Goal: Information Seeking & Learning: Learn about a topic

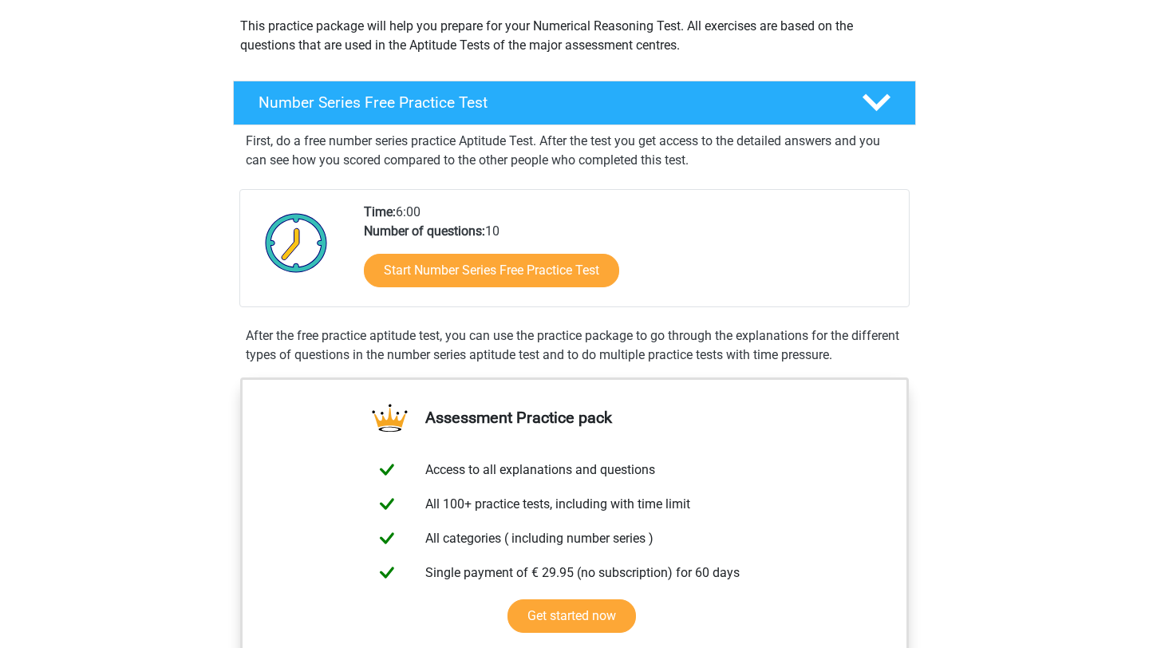
scroll to position [191, 0]
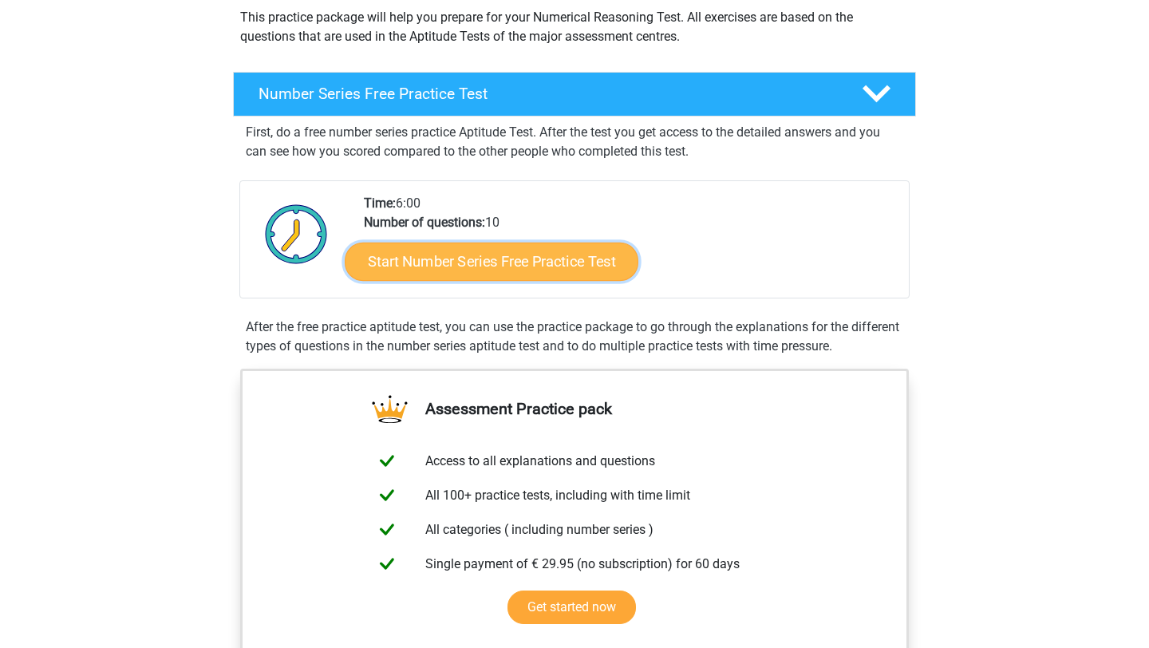
click at [437, 249] on link "Start Number Series Free Practice Test" at bounding box center [492, 261] width 294 height 38
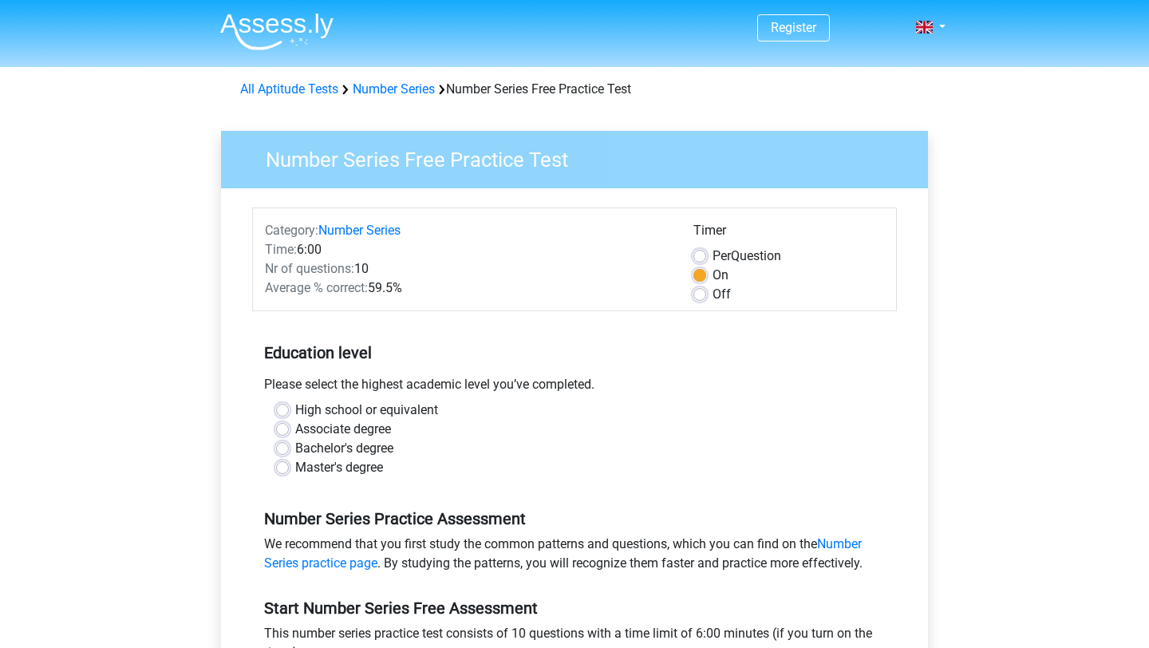
click at [329, 470] on label "Master's degree" at bounding box center [339, 467] width 88 height 19
click at [289, 470] on input "Master's degree" at bounding box center [282, 466] width 13 height 16
radio input "true"
click at [633, 459] on div "Master's degree" at bounding box center [574, 467] width 597 height 19
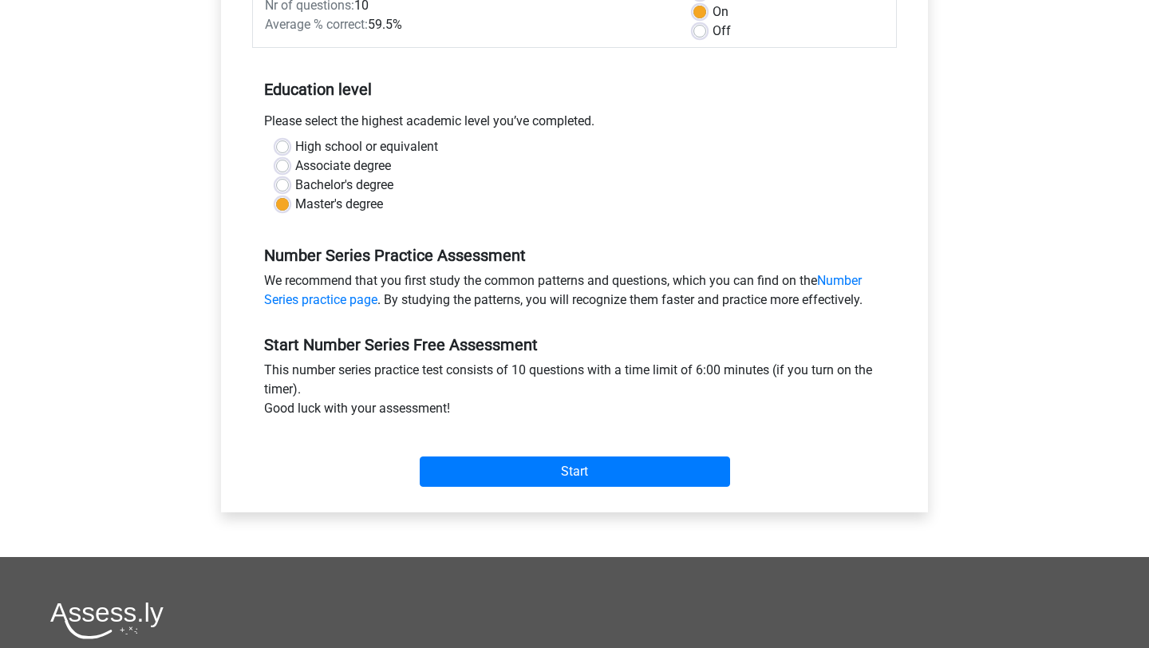
scroll to position [287, 0]
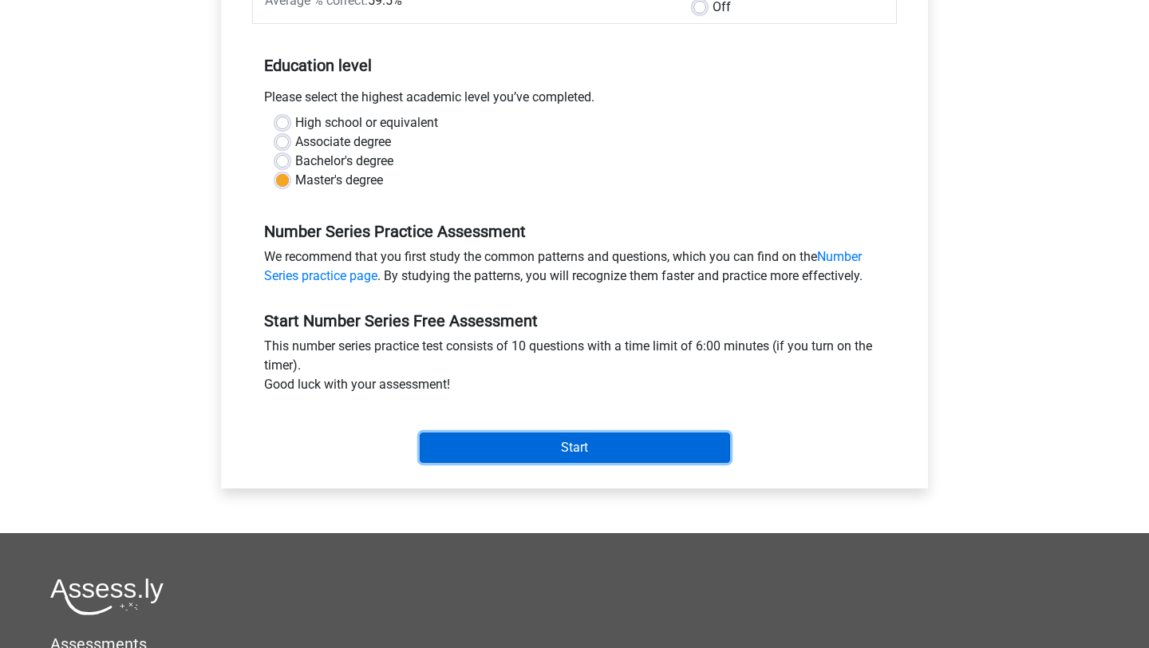
click at [587, 447] on input "Start" at bounding box center [575, 447] width 310 height 30
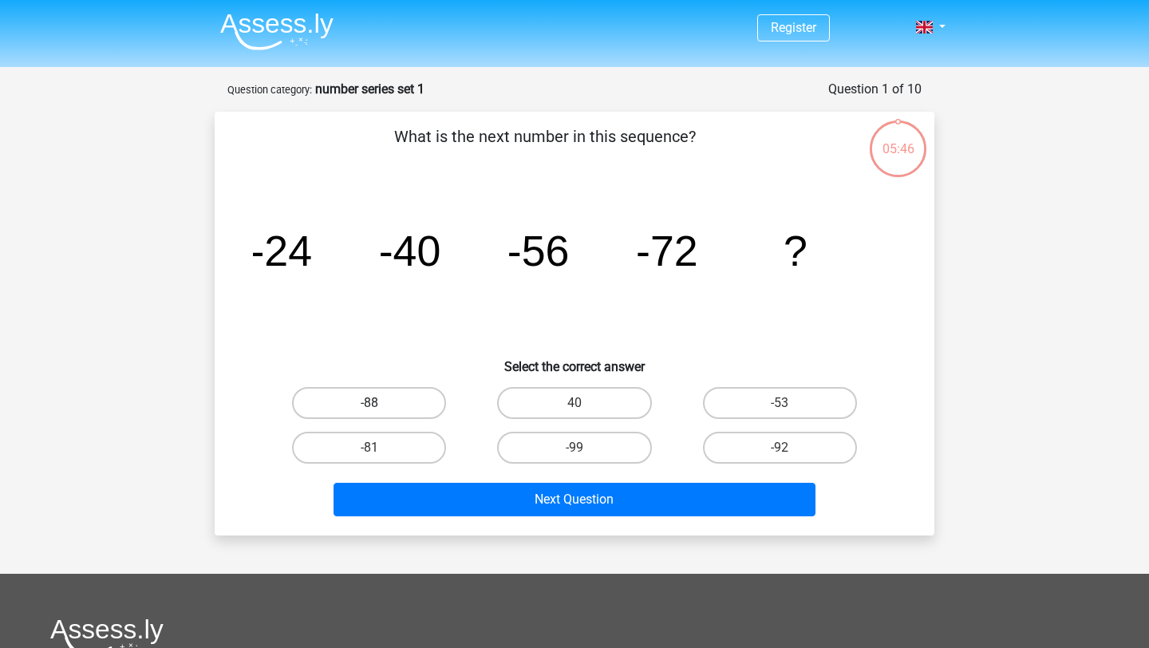
click at [386, 400] on label "-88" at bounding box center [369, 403] width 154 height 32
click at [380, 403] on input "-88" at bounding box center [374, 408] width 10 height 10
radio input "true"
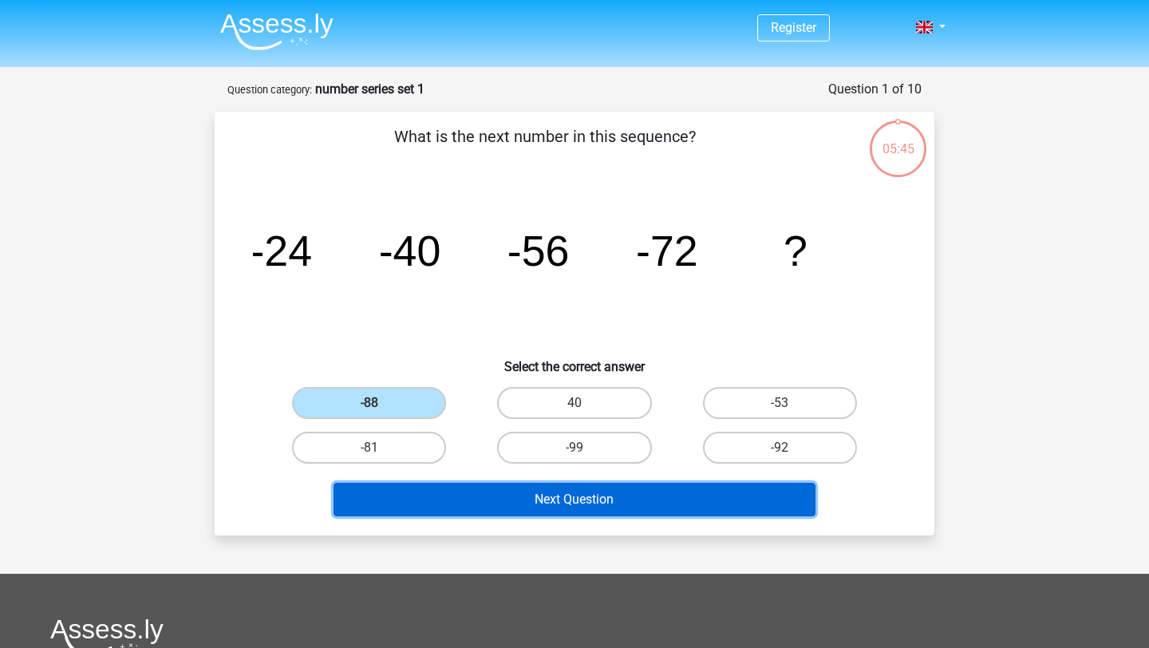
click at [518, 498] on button "Next Question" at bounding box center [574, 500] width 483 height 34
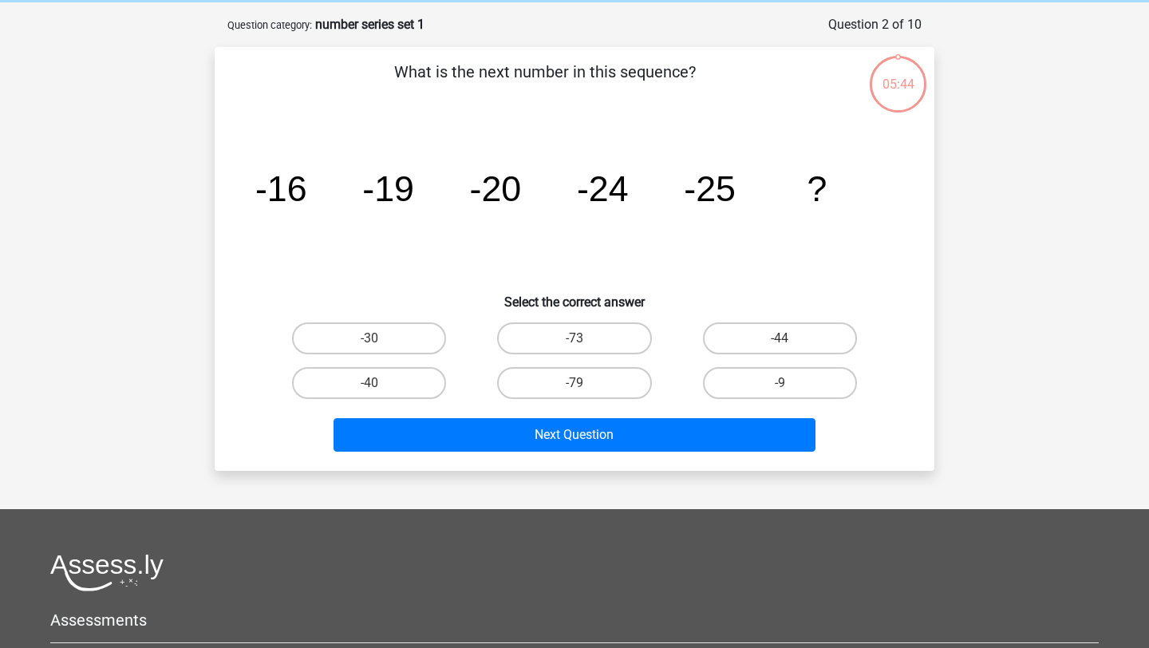
scroll to position [80, 0]
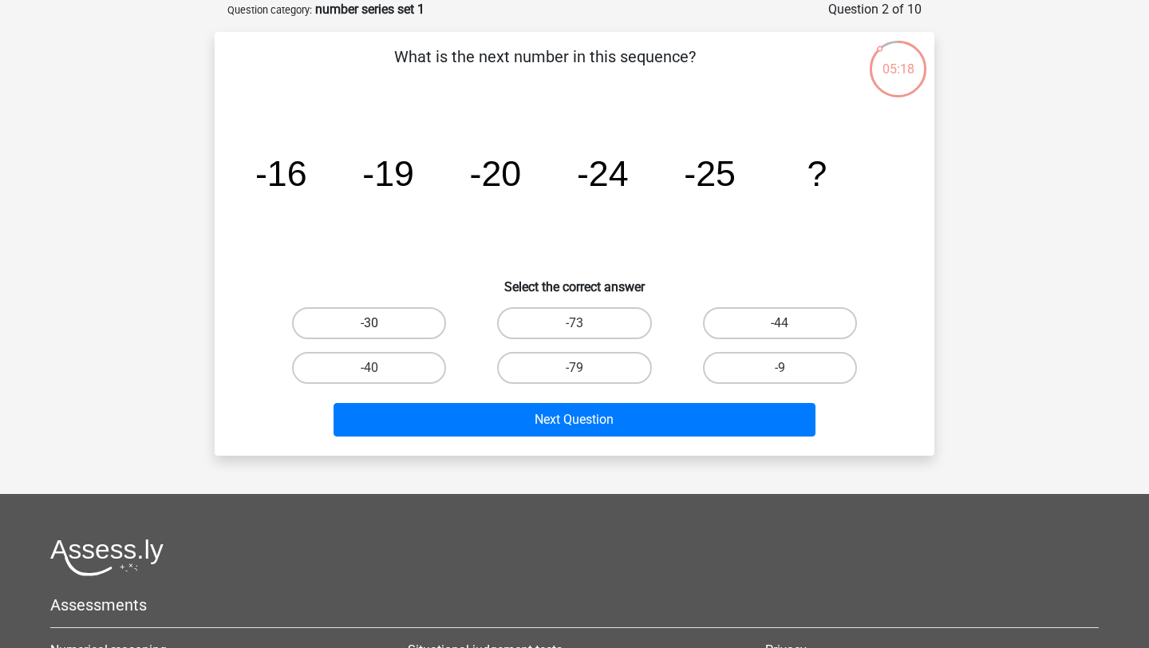
click at [399, 328] on label "-30" at bounding box center [369, 323] width 154 height 32
click at [380, 328] on input "-30" at bounding box center [374, 328] width 10 height 10
radio input "true"
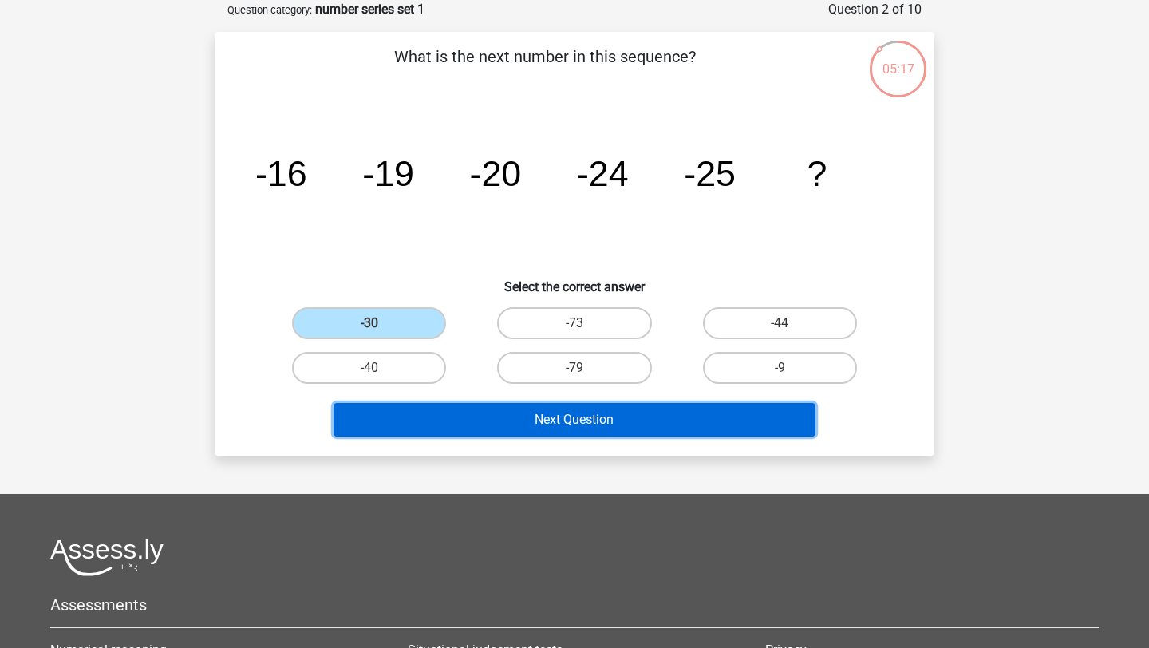
click at [480, 414] on button "Next Question" at bounding box center [574, 420] width 483 height 34
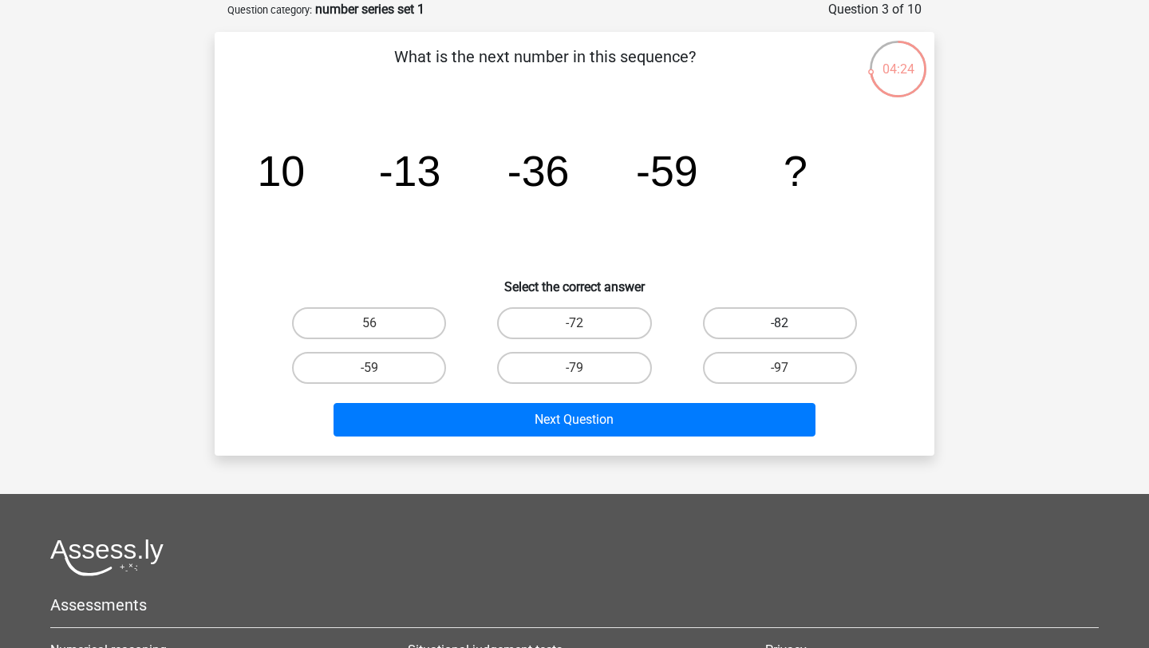
click at [784, 321] on label "-82" at bounding box center [780, 323] width 154 height 32
click at [784, 323] on input "-82" at bounding box center [784, 328] width 10 height 10
radio input "true"
click at [621, 440] on div "Next Question" at bounding box center [574, 423] width 616 height 40
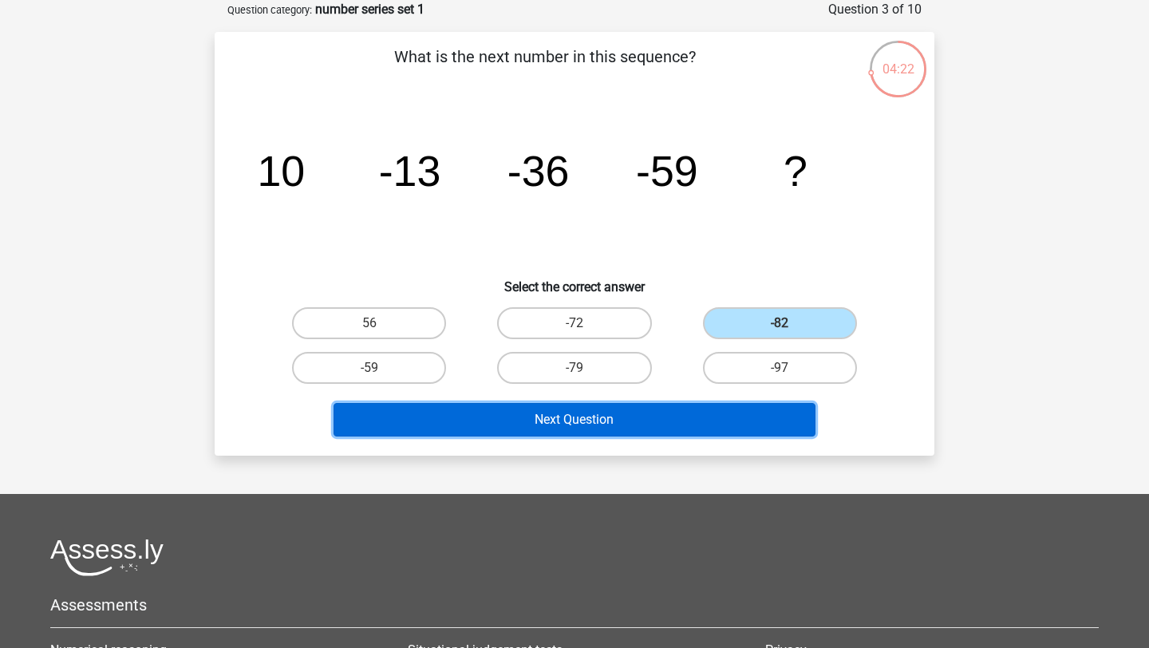
click at [575, 424] on button "Next Question" at bounding box center [574, 420] width 483 height 34
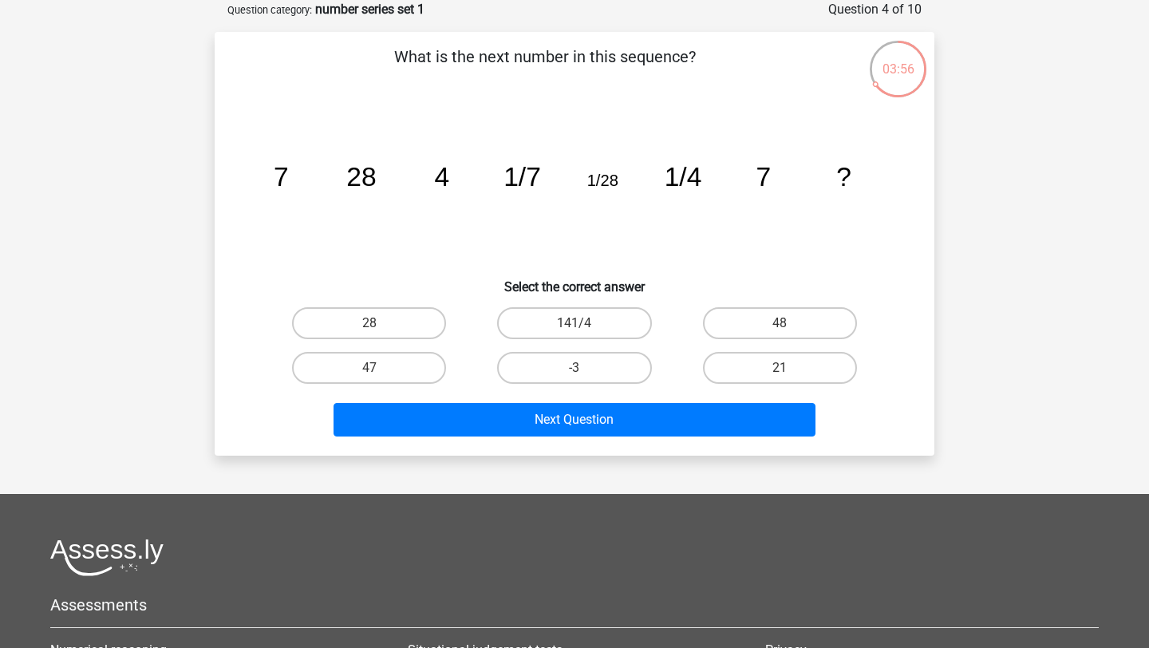
click at [373, 348] on div "47" at bounding box center [368, 367] width 205 height 45
click at [365, 332] on label "28" at bounding box center [369, 323] width 154 height 32
click at [369, 332] on input "28" at bounding box center [374, 328] width 10 height 10
radio input "true"
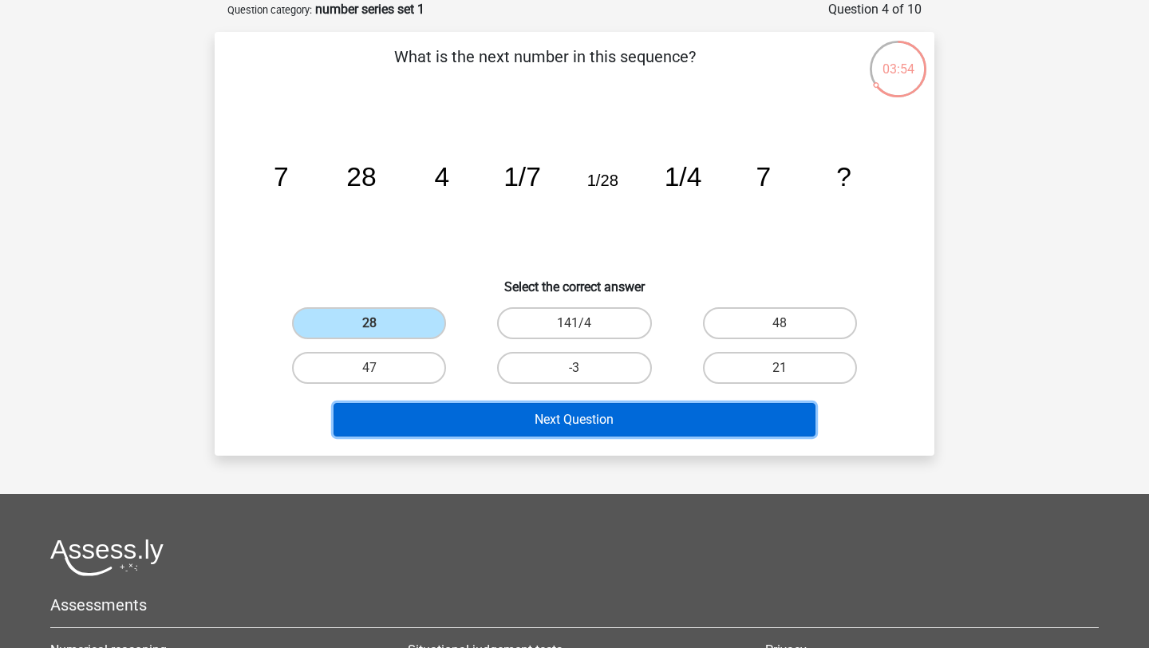
click at [452, 424] on button "Next Question" at bounding box center [574, 420] width 483 height 34
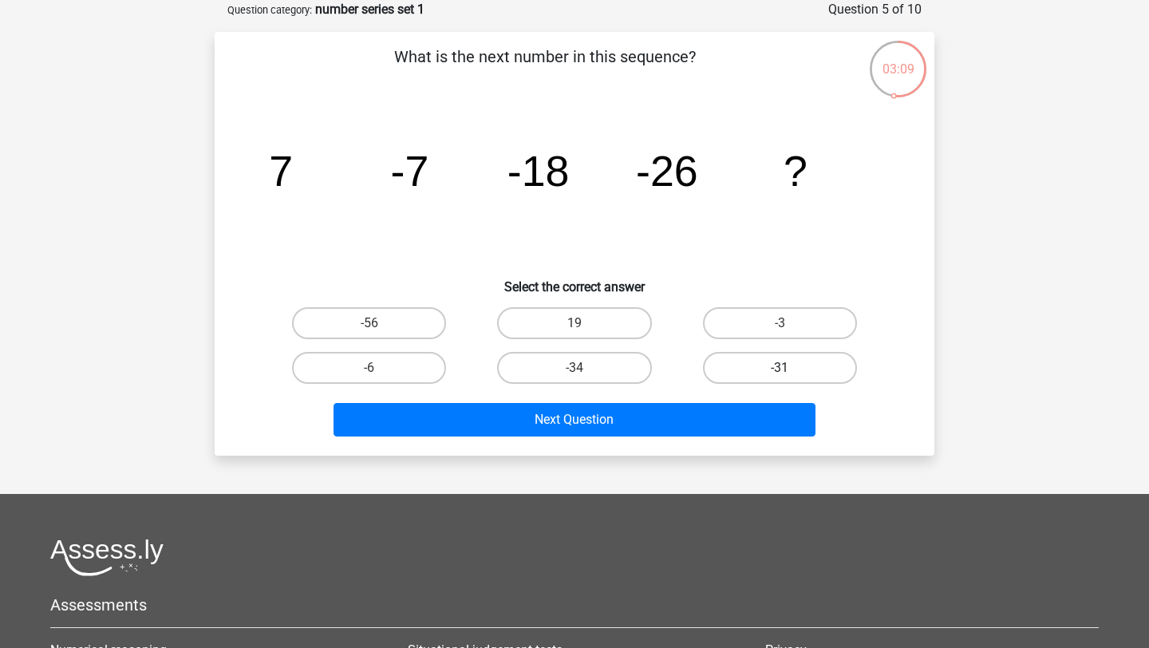
click at [735, 367] on label "-31" at bounding box center [780, 368] width 154 height 32
click at [779, 368] on input "-31" at bounding box center [784, 373] width 10 height 10
radio input "true"
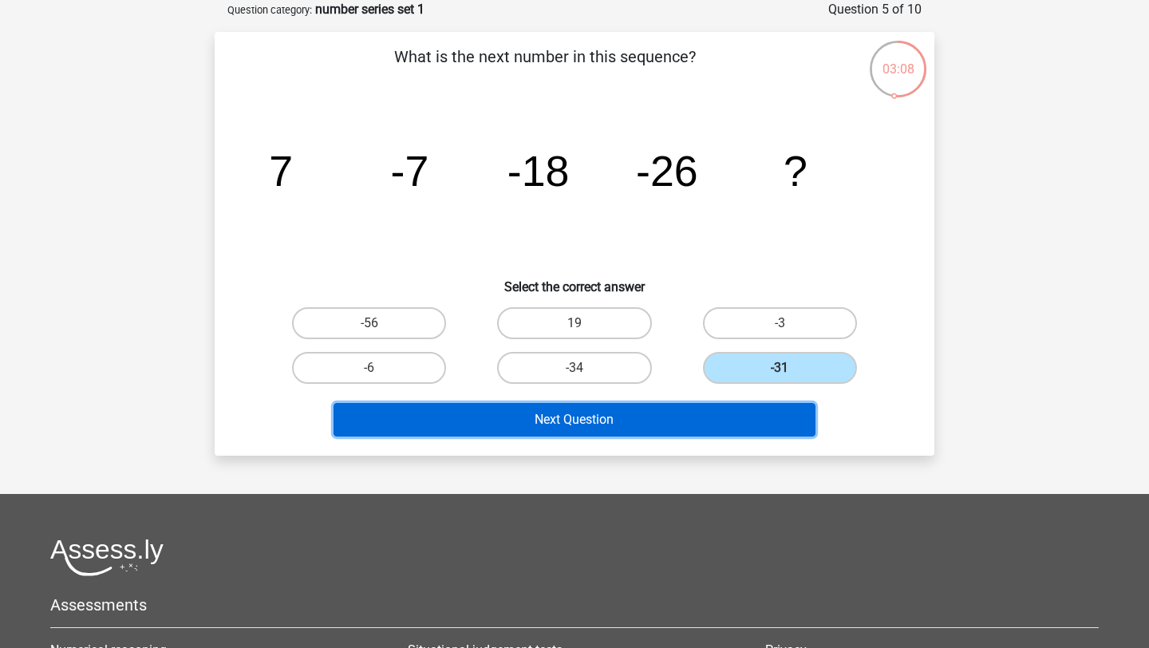
click at [649, 420] on button "Next Question" at bounding box center [574, 420] width 483 height 34
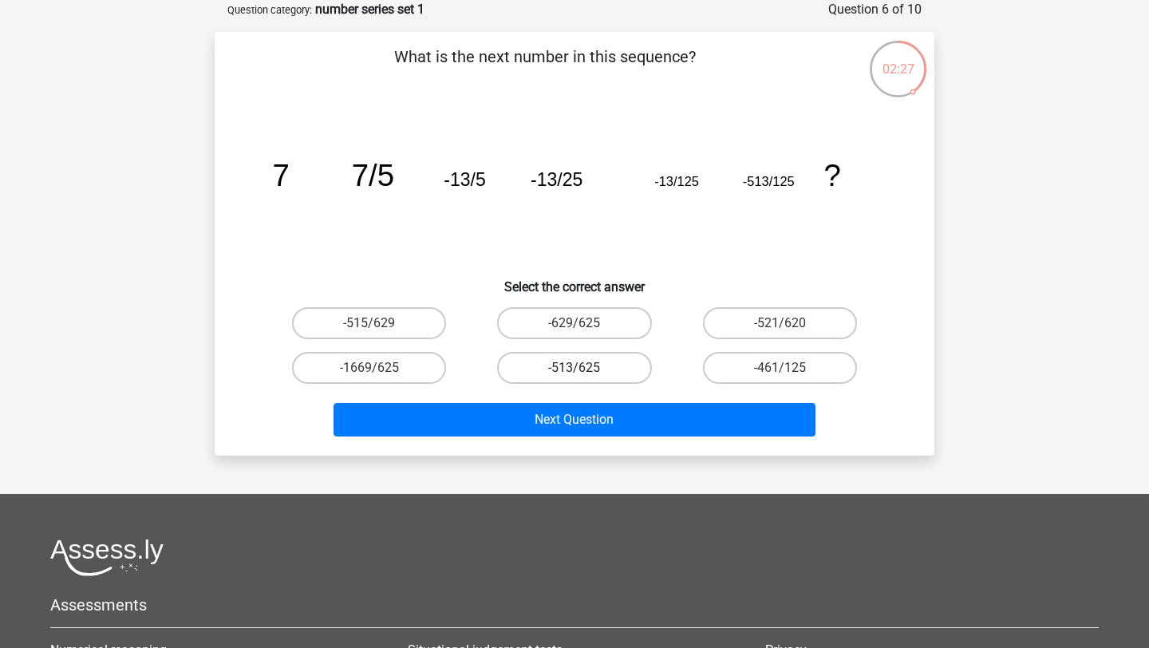
click at [536, 376] on label "-513/625" at bounding box center [574, 368] width 154 height 32
click at [574, 376] on input "-513/625" at bounding box center [579, 373] width 10 height 10
radio input "true"
click at [550, 402] on div "Next Question" at bounding box center [574, 416] width 668 height 53
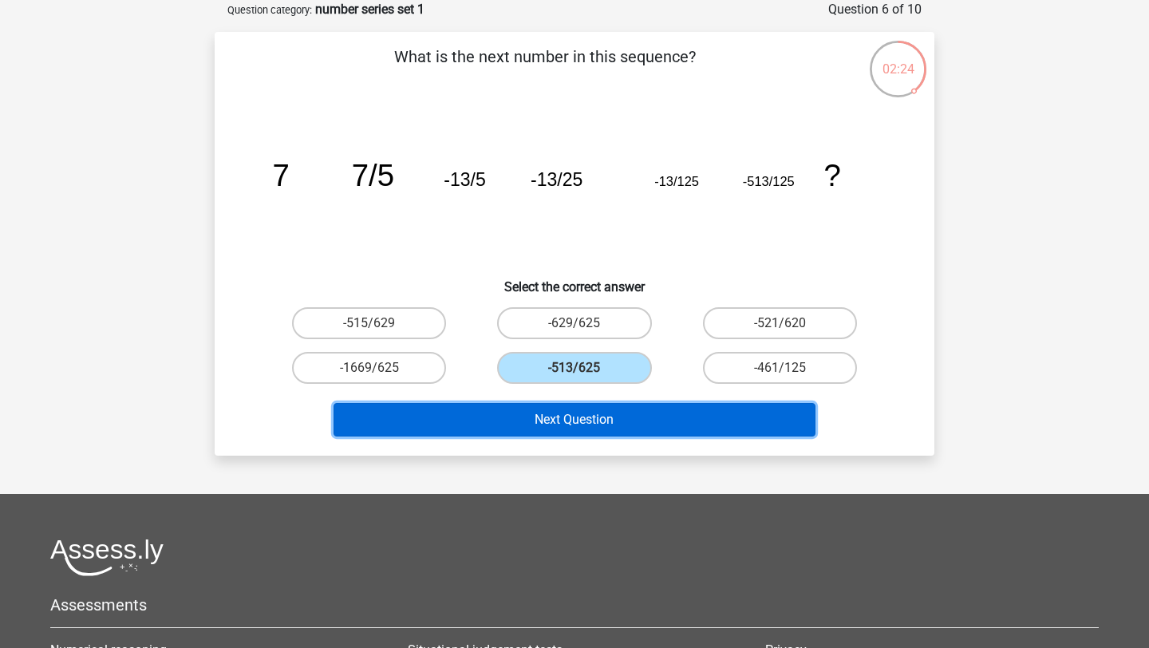
click at [551, 410] on button "Next Question" at bounding box center [574, 420] width 483 height 34
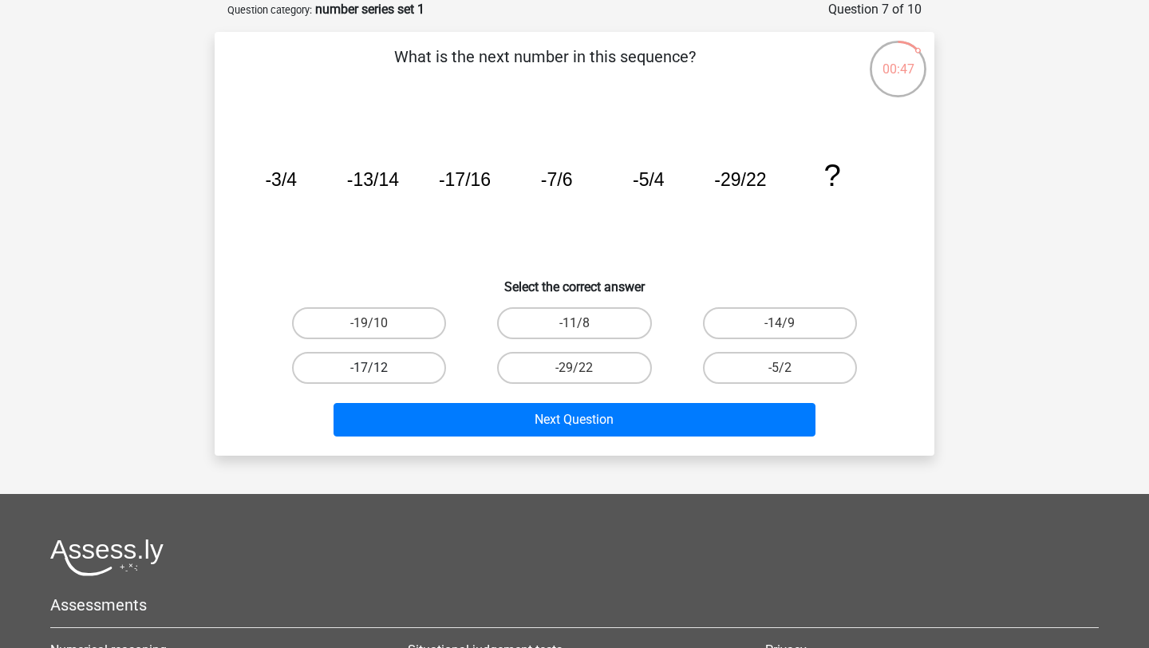
click at [416, 370] on label "-17/12" at bounding box center [369, 368] width 154 height 32
click at [380, 370] on input "-17/12" at bounding box center [374, 373] width 10 height 10
radio input "true"
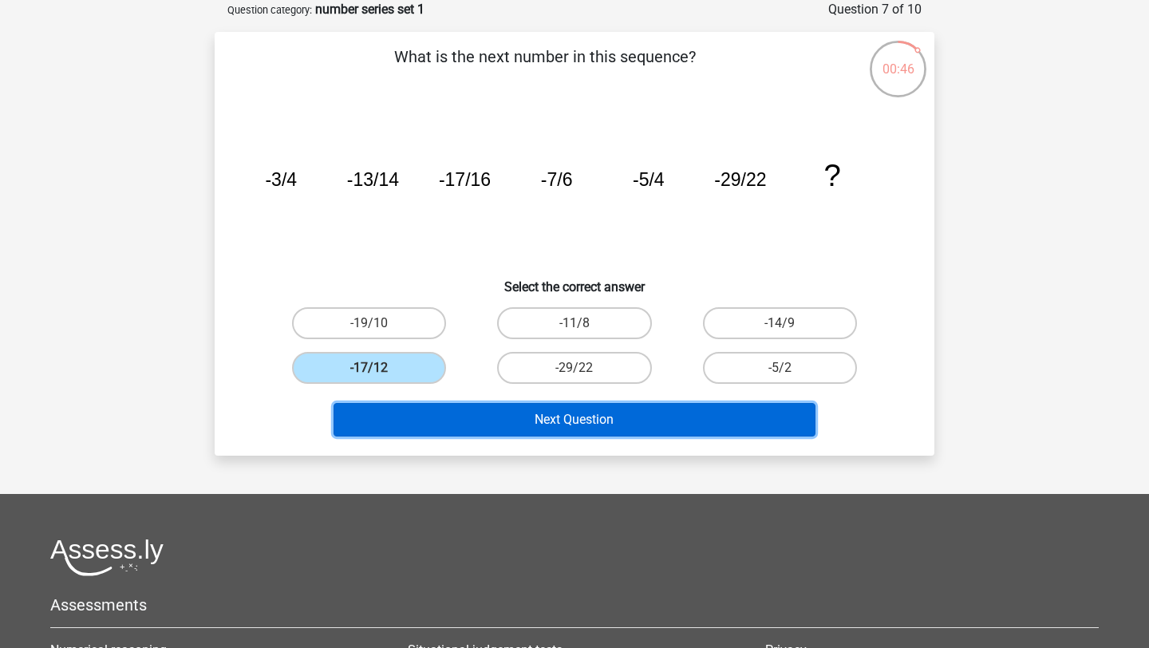
click at [515, 421] on button "Next Question" at bounding box center [574, 420] width 483 height 34
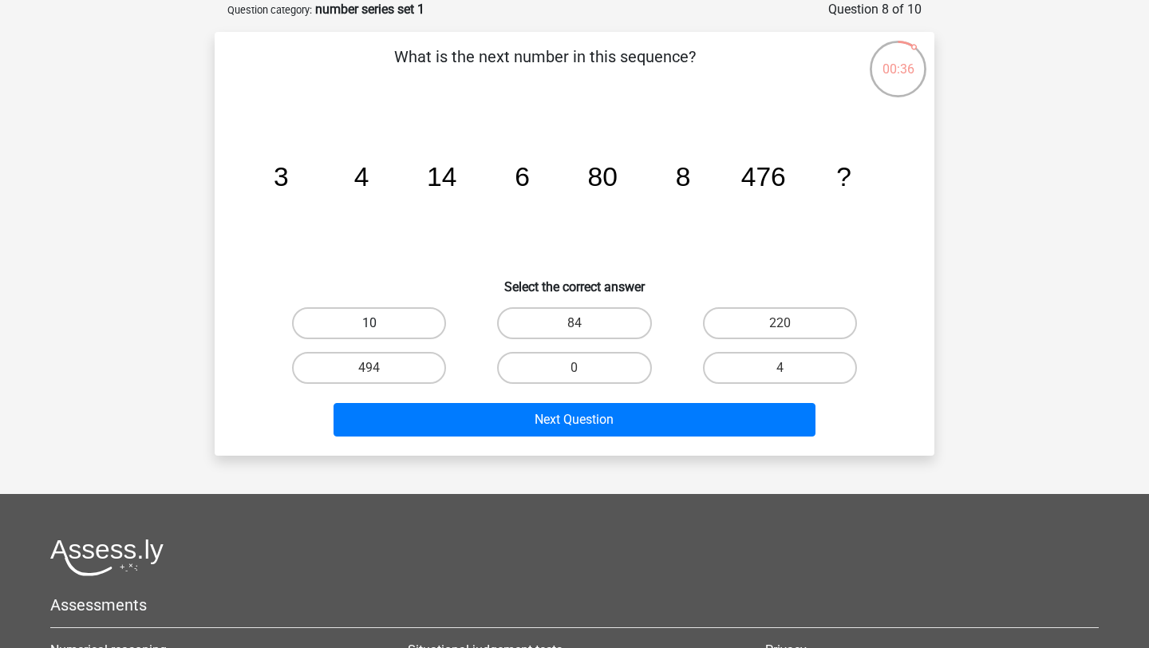
click at [412, 332] on label "10" at bounding box center [369, 323] width 154 height 32
click at [380, 332] on input "10" at bounding box center [374, 328] width 10 height 10
radio input "true"
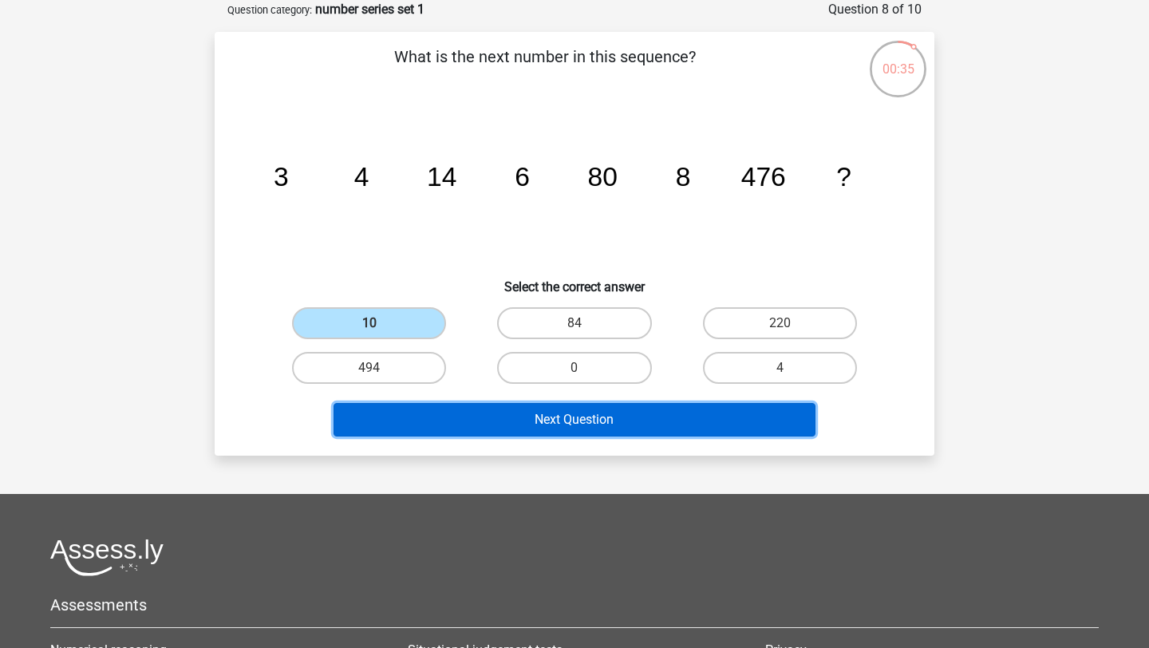
click at [452, 412] on button "Next Question" at bounding box center [574, 420] width 483 height 34
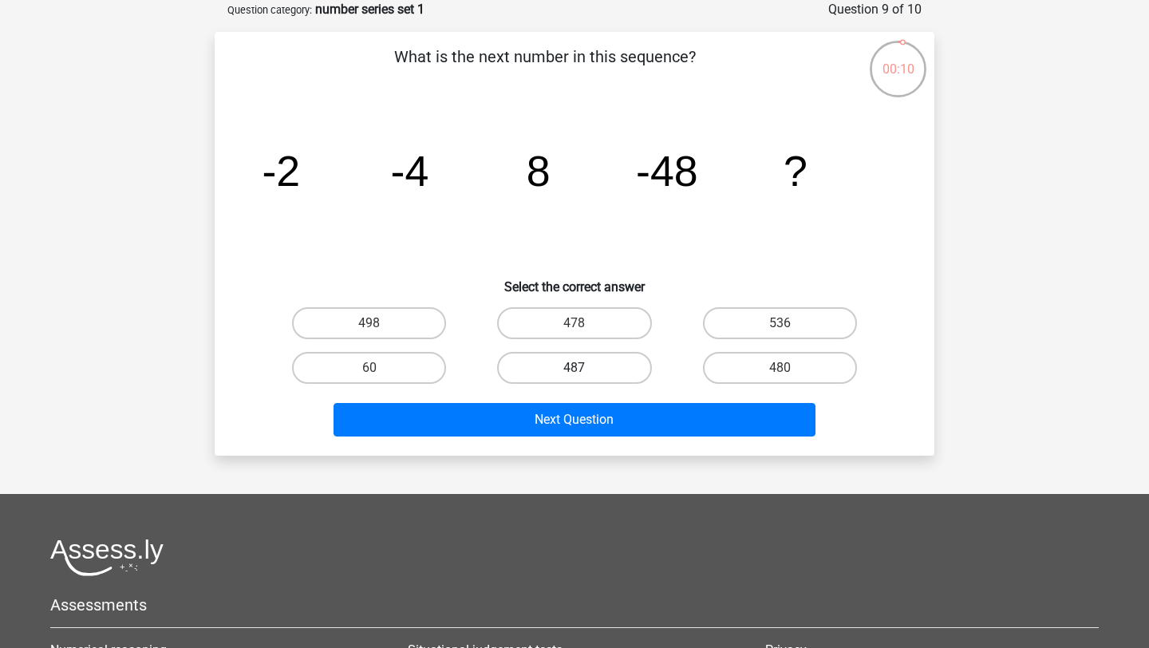
click at [562, 361] on label "487" at bounding box center [574, 368] width 154 height 32
click at [574, 368] on input "487" at bounding box center [579, 373] width 10 height 10
radio input "true"
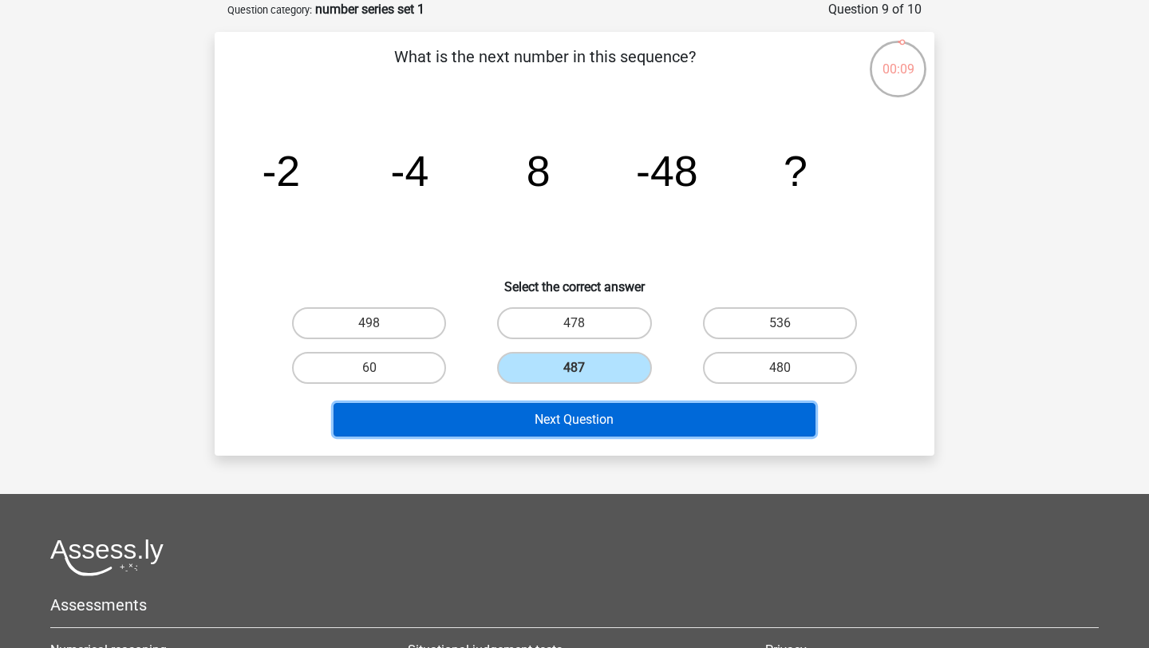
click at [558, 418] on button "Next Question" at bounding box center [574, 420] width 483 height 34
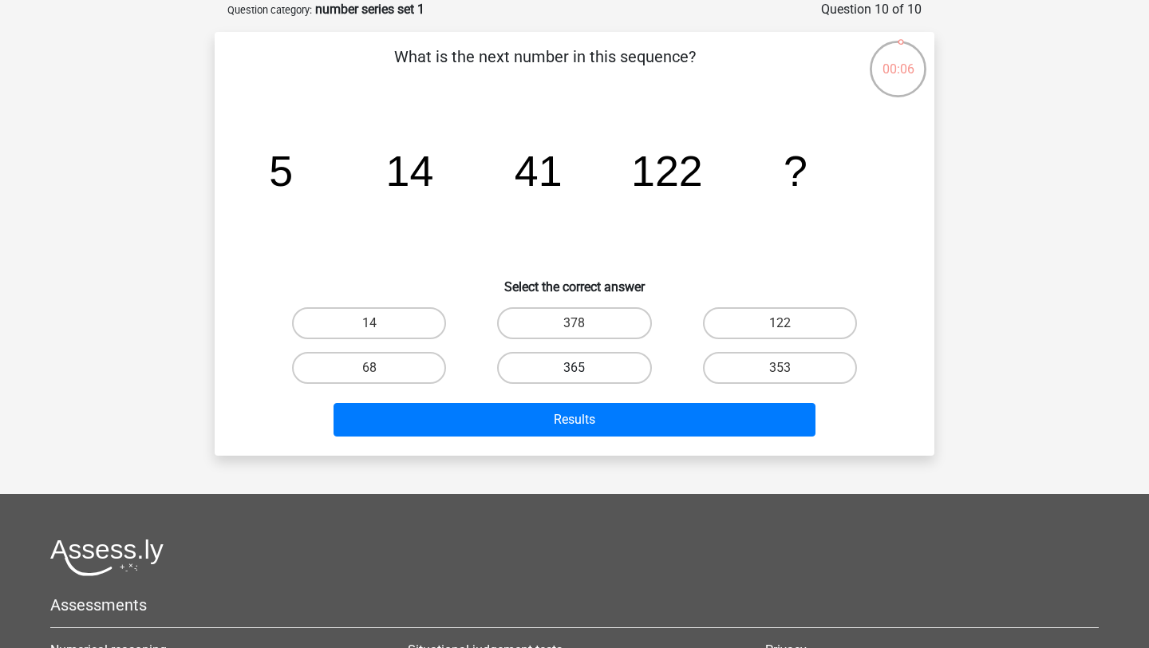
click at [558, 369] on label "365" at bounding box center [574, 368] width 154 height 32
click at [574, 369] on input "365" at bounding box center [579, 373] width 10 height 10
radio input "true"
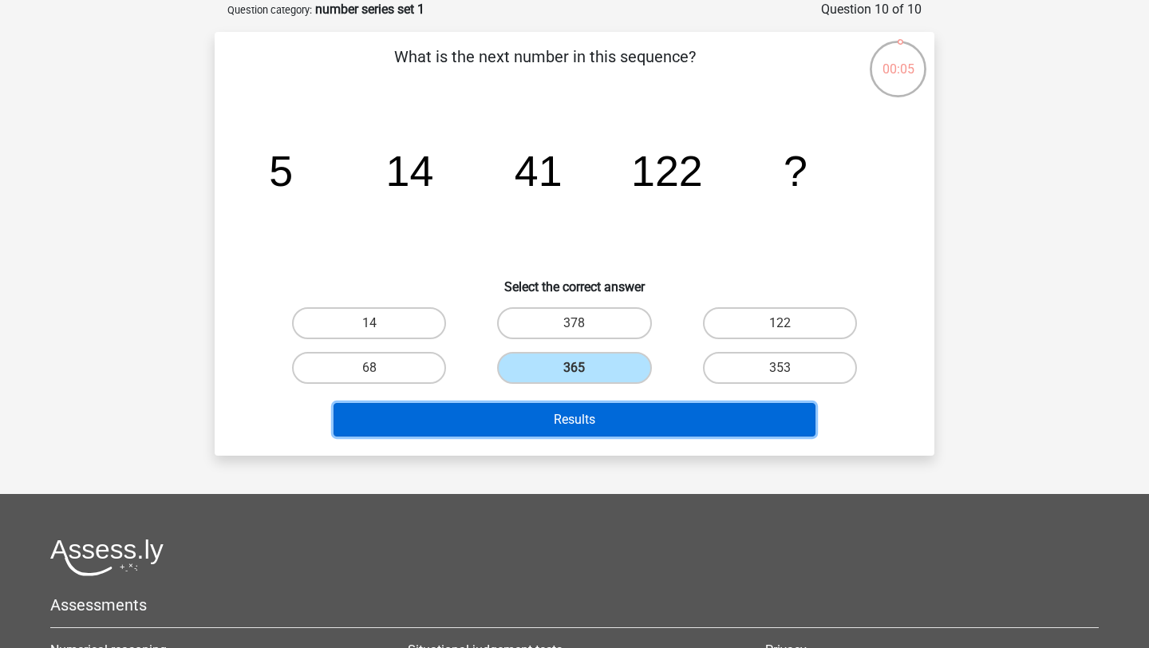
click at [610, 408] on button "Results" at bounding box center [574, 420] width 483 height 34
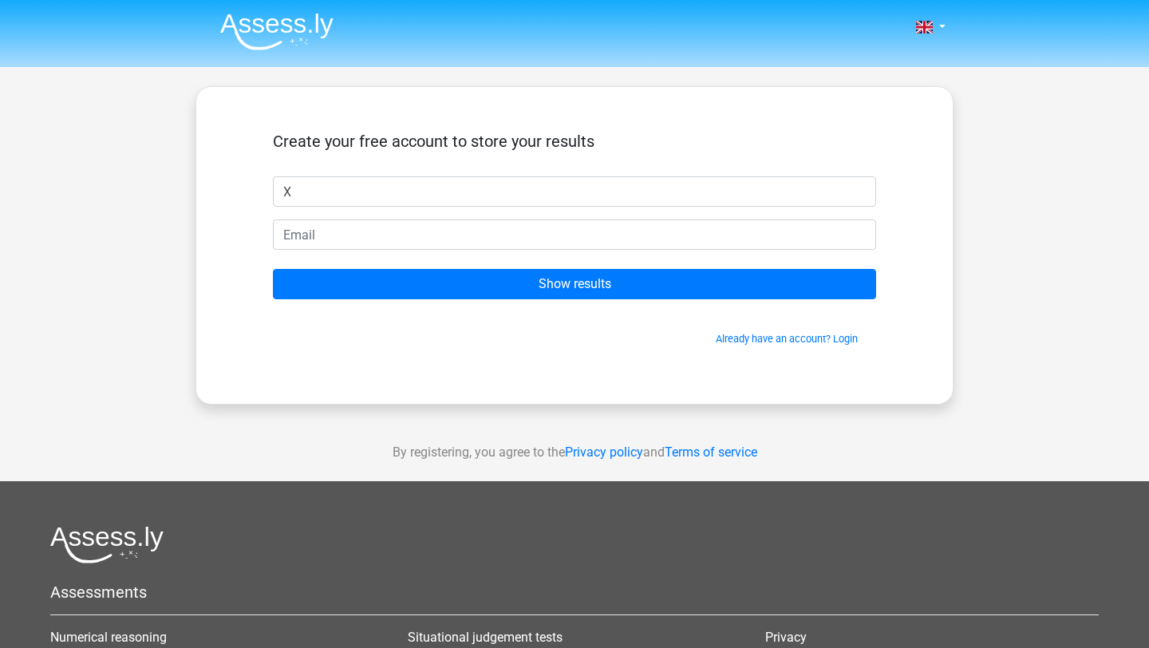
type input "X"
click at [495, 250] on form "Create your free account to store your results X Show results Already have an a…" at bounding box center [574, 239] width 603 height 215
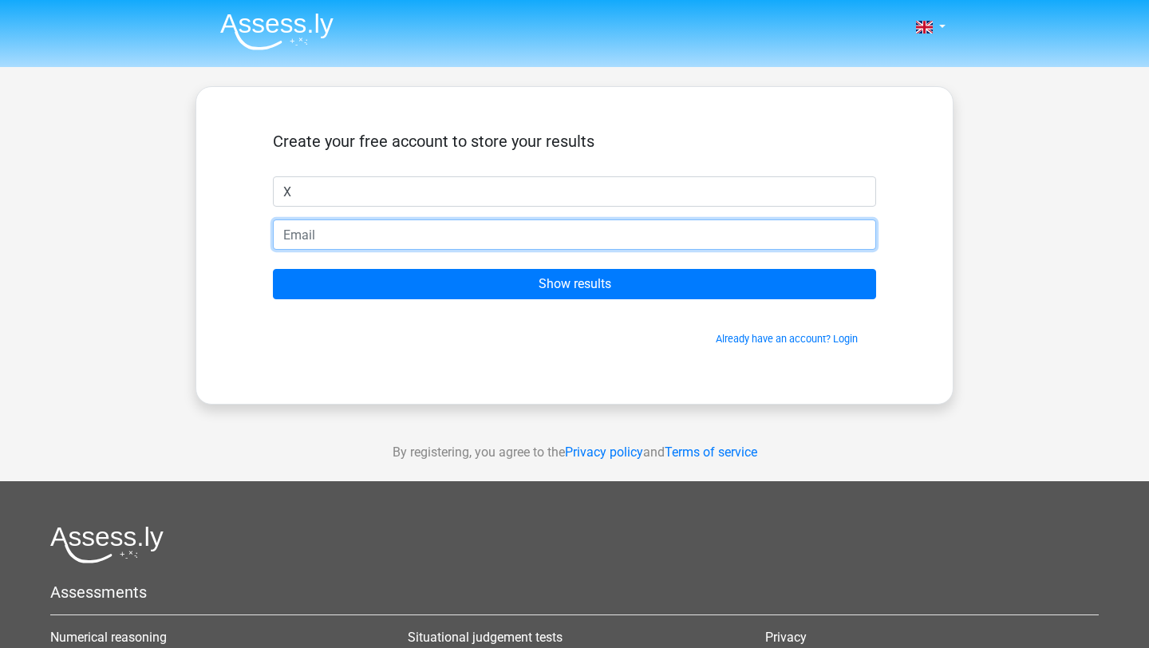
click at [484, 242] on input "email" at bounding box center [574, 234] width 603 height 30
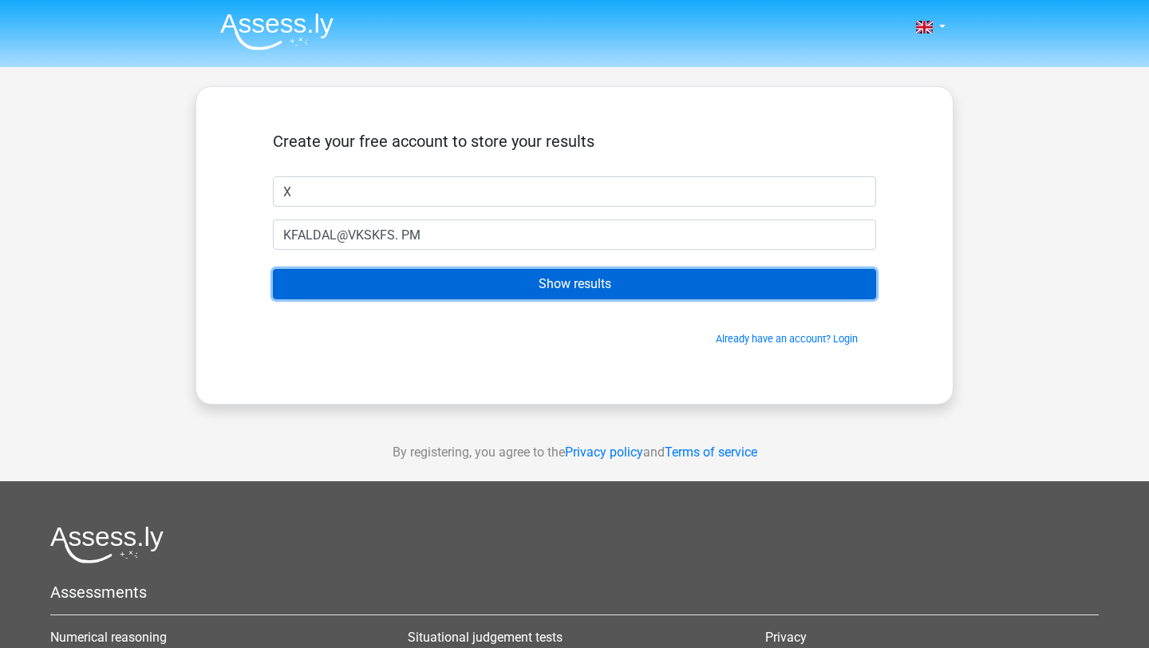
click at [470, 294] on input "Show results" at bounding box center [574, 284] width 603 height 30
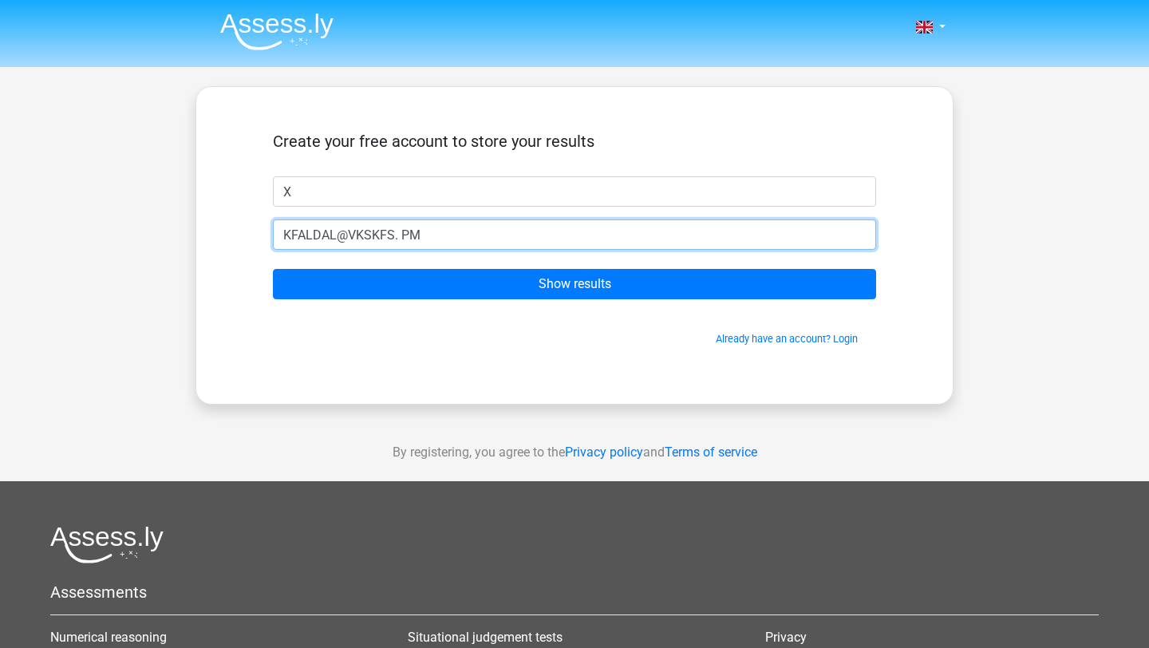
click at [398, 235] on input "KFALDAL@VKSKFS. PM" at bounding box center [574, 234] width 603 height 30
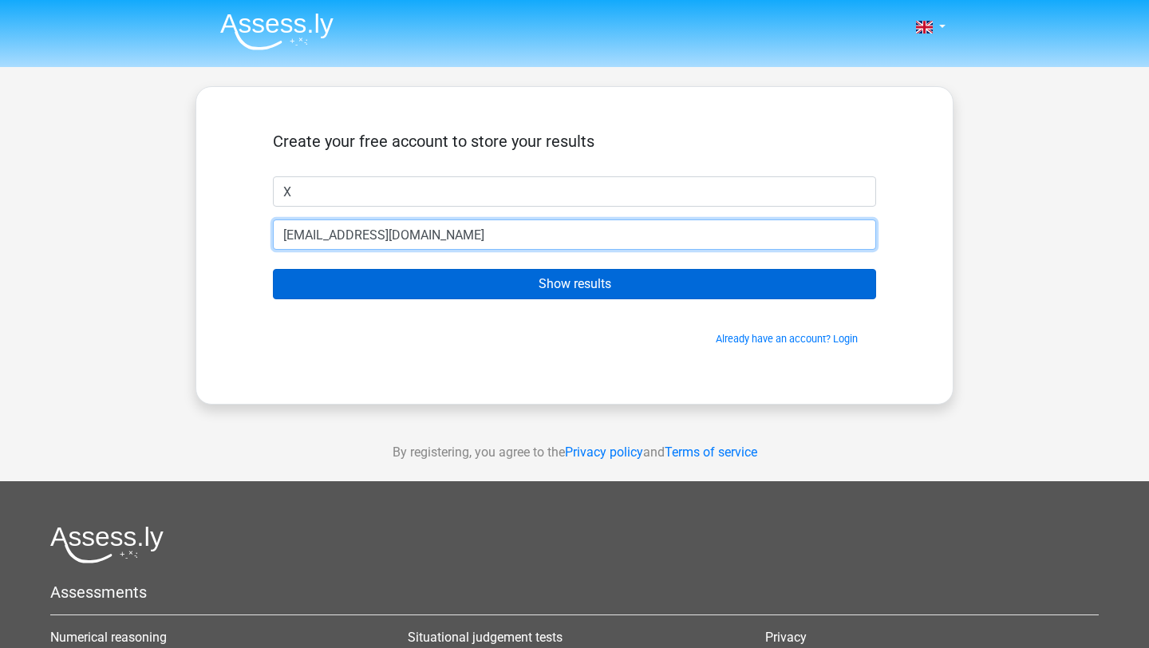
type input "[EMAIL_ADDRESS][DOMAIN_NAME]"
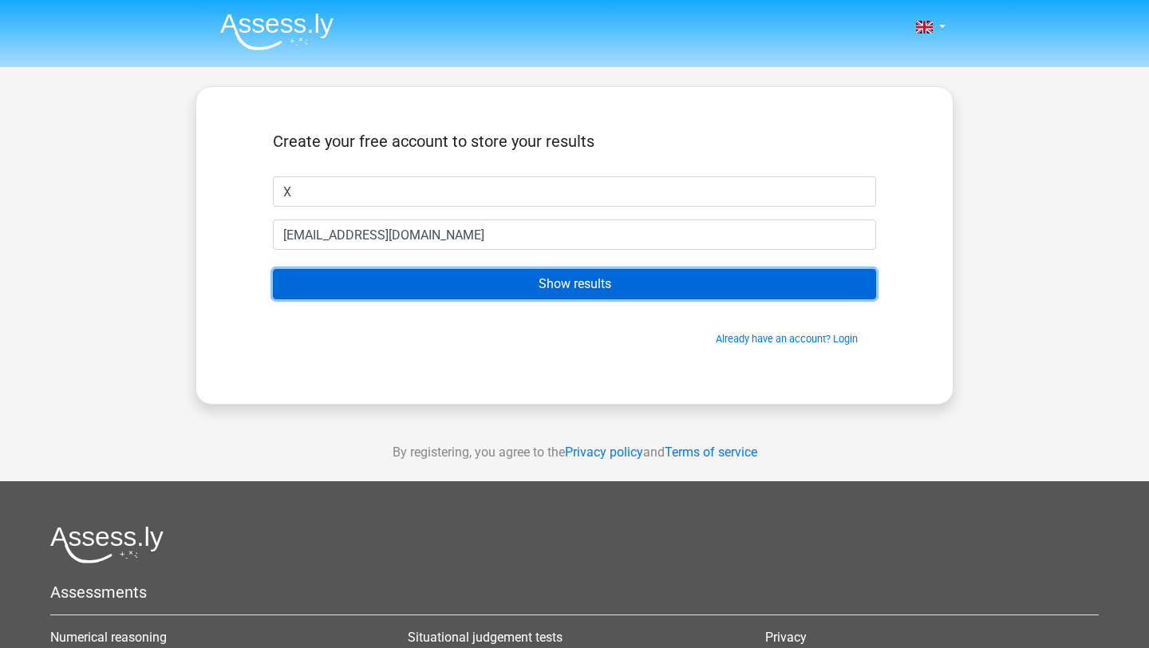
click at [627, 289] on input "Show results" at bounding box center [574, 284] width 603 height 30
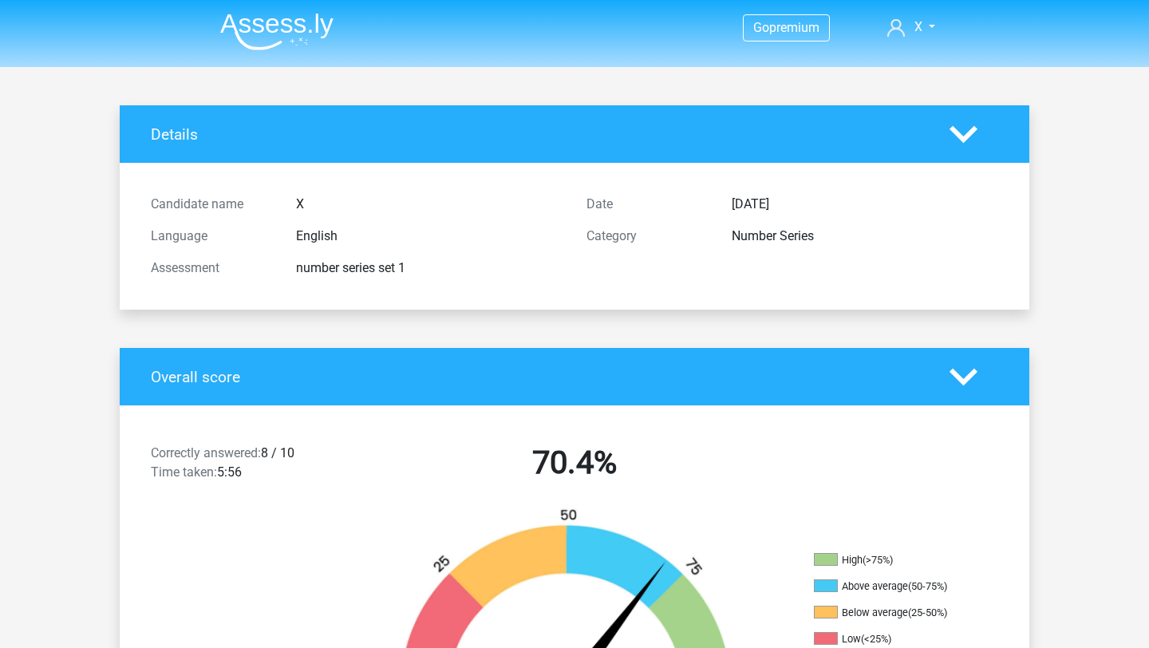
click at [552, 286] on div "Candidate name X Language English Assessment number series set 1 Date [DATE] Ca…" at bounding box center [574, 236] width 871 height 108
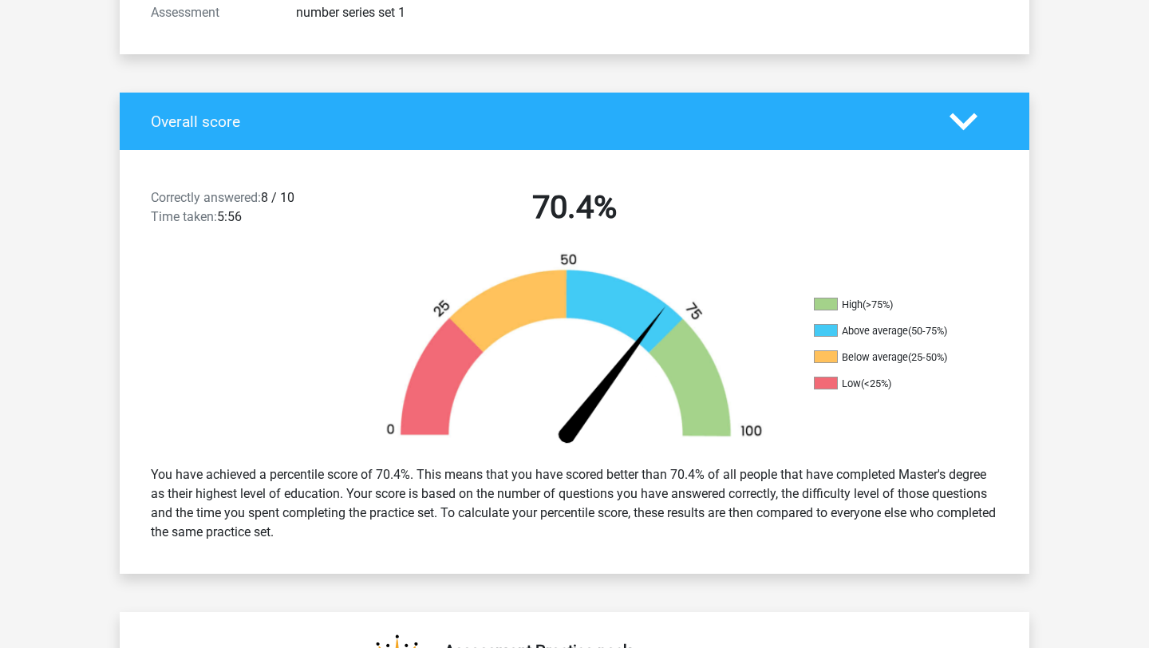
scroll to position [287, 0]
